Goal: Task Accomplishment & Management: Use online tool/utility

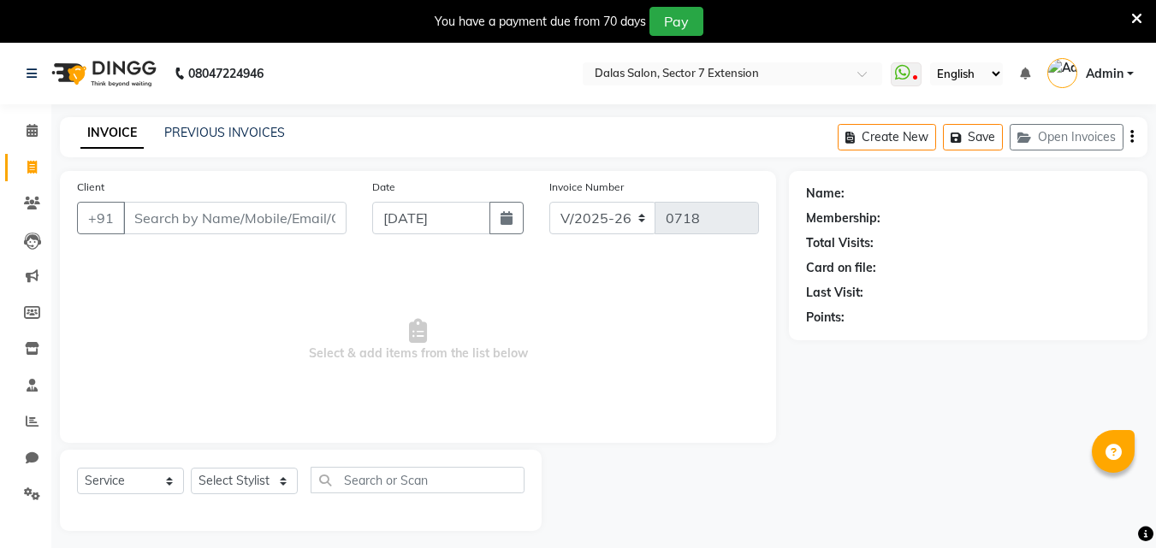
select select "8495"
select select "service"
click at [327, 352] on span "Select & add items from the list below" at bounding box center [418, 340] width 682 height 171
click at [304, 346] on span "Select & add items from the list below" at bounding box center [418, 340] width 682 height 171
click at [299, 345] on span "Select & add items from the list below" at bounding box center [418, 340] width 682 height 171
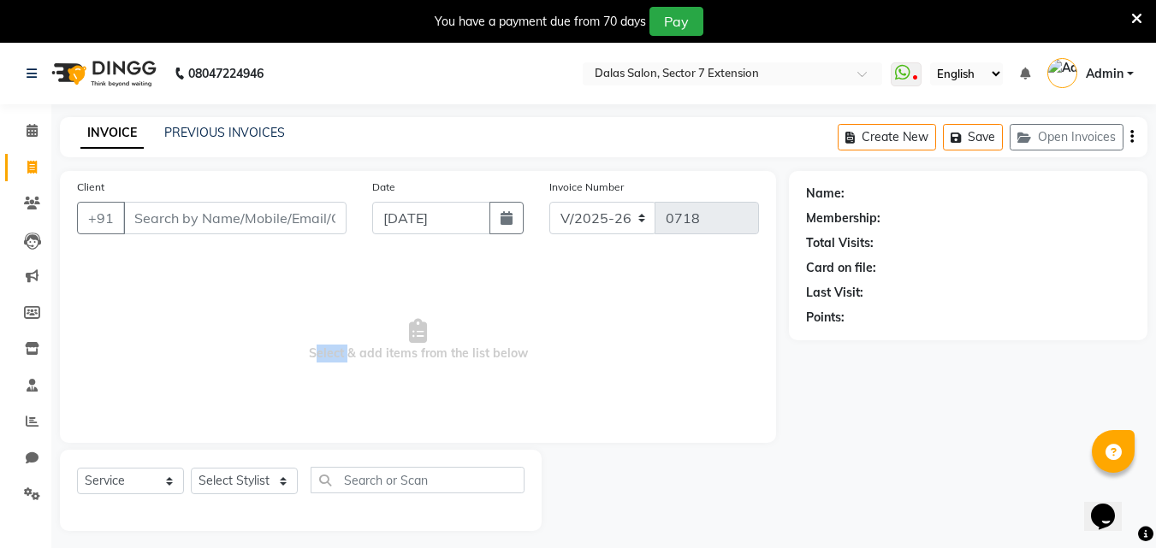
drag, startPoint x: 310, startPoint y: 351, endPoint x: 345, endPoint y: 383, distance: 47.8
click at [345, 383] on span "Select & add items from the list below" at bounding box center [418, 340] width 682 height 171
click at [349, 354] on span "Select & add items from the list below" at bounding box center [418, 340] width 682 height 171
drag, startPoint x: 349, startPoint y: 354, endPoint x: 359, endPoint y: 358, distance: 11.1
click at [359, 358] on span "Select & add items from the list below" at bounding box center [418, 340] width 682 height 171
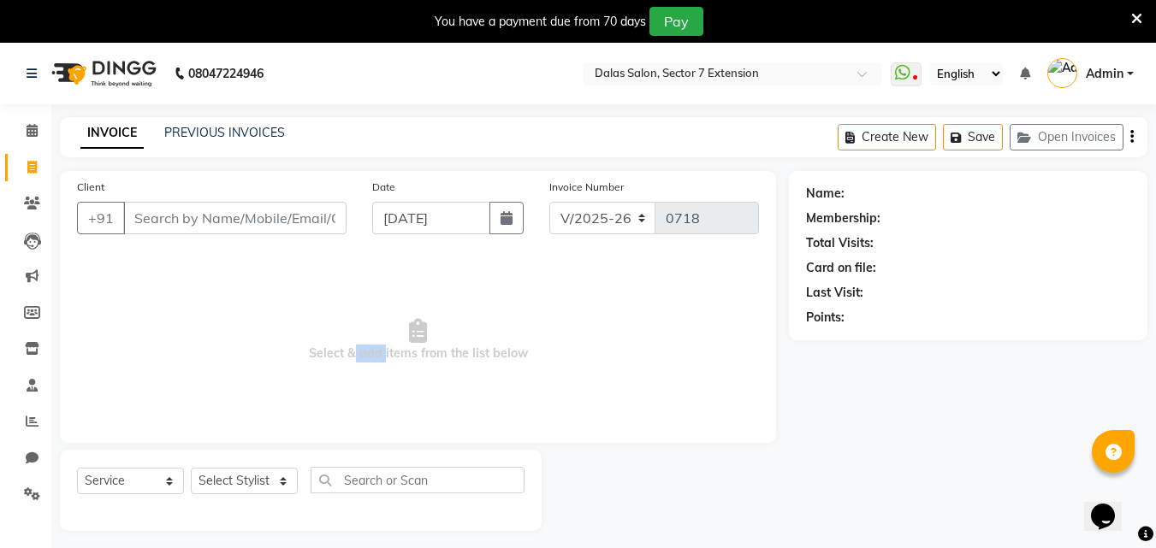
click at [356, 358] on span "Select & add items from the list below" at bounding box center [418, 340] width 682 height 171
click at [402, 413] on span "Select & add items from the list below" at bounding box center [418, 340] width 682 height 171
drag, startPoint x: 337, startPoint y: 474, endPoint x: 443, endPoint y: 464, distance: 106.6
click at [443, 464] on div "Select Service Product Membership Package Voucher Prepaid Gift Card Select Styl…" at bounding box center [301, 490] width 482 height 81
click at [439, 432] on div "Client +91 Date [DATE] Invoice Number V/2025 V/[PHONE_NUMBER] Select & add item…" at bounding box center [418, 307] width 716 height 272
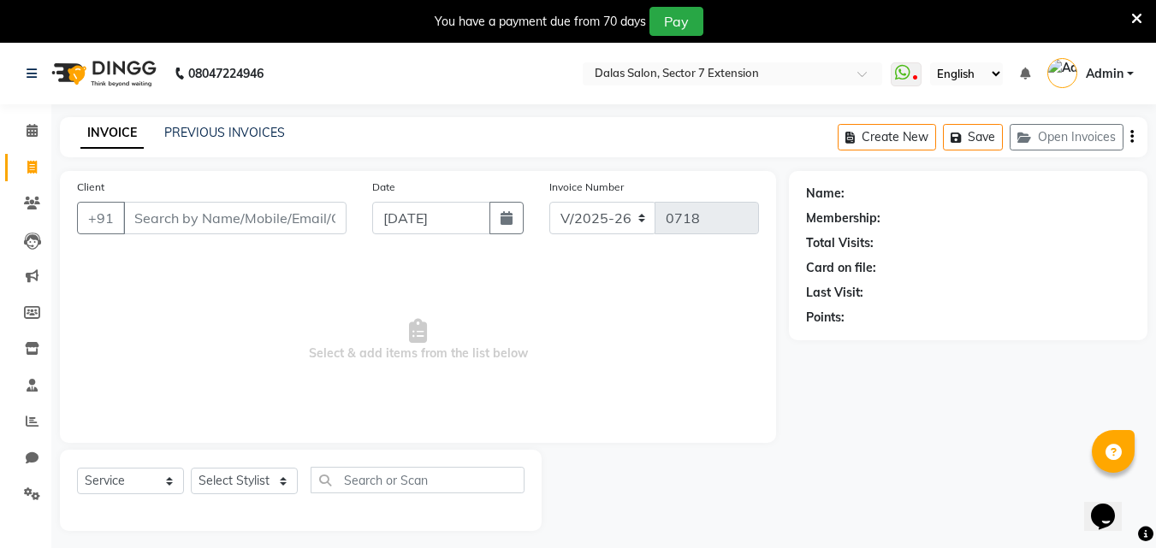
drag, startPoint x: 539, startPoint y: 349, endPoint x: 0, endPoint y: 334, distance: 539.1
click at [0, 334] on app-home "08047224946 Select Location × Dalas Salon, Sector 7 Extension WhatsApp Status ✕…" at bounding box center [578, 300] width 1156 height 514
click at [92, 346] on span "Select & add items from the list below" at bounding box center [418, 340] width 682 height 171
